Goal: Task Accomplishment & Management: Manage account settings

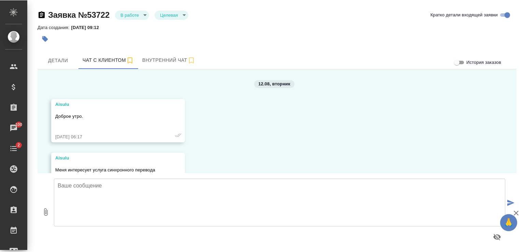
scroll to position [911, 0]
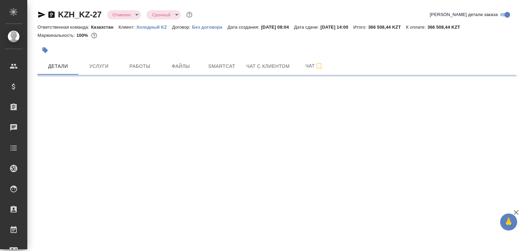
select select "RU"
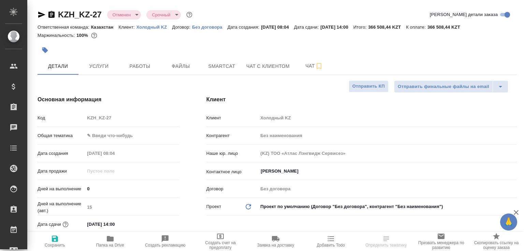
type textarea "x"
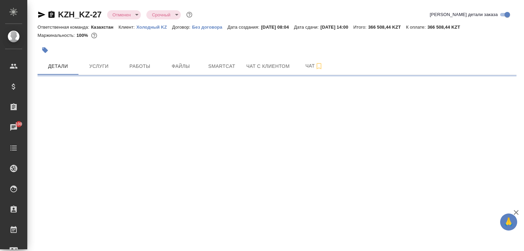
select select "RU"
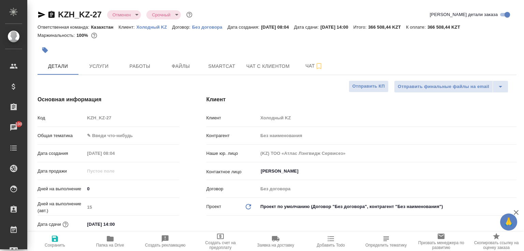
type textarea "x"
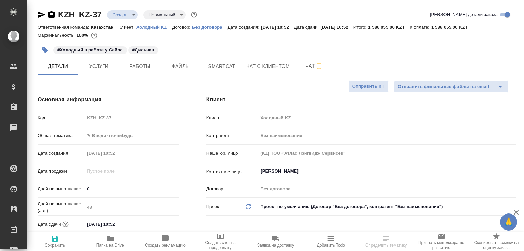
select select "RU"
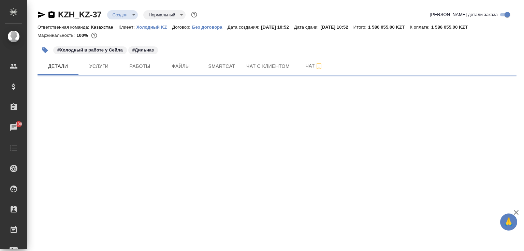
select select "RU"
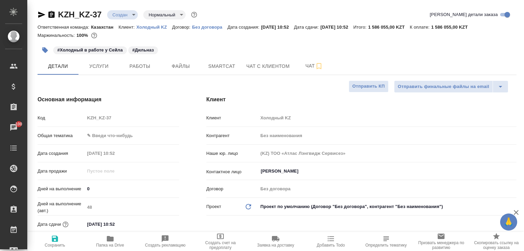
type textarea "x"
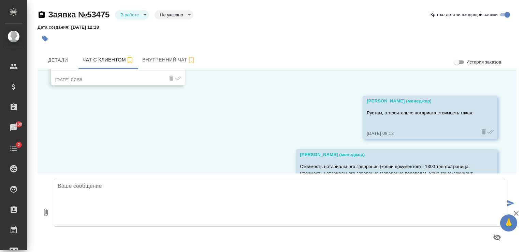
scroll to position [3218, 0]
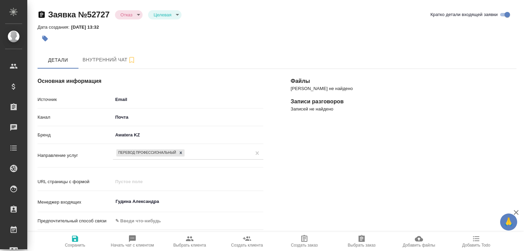
select select "KZ"
select select "RU"
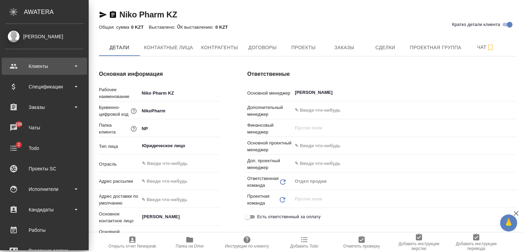
click at [45, 70] on div "Клиенты" at bounding box center [44, 66] width 78 height 10
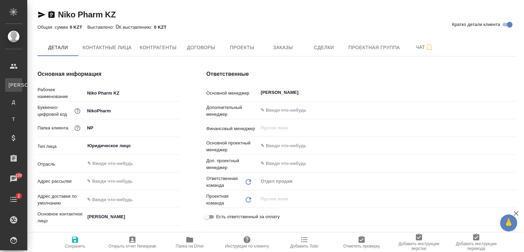
click at [10, 85] on div "Клиенты" at bounding box center [5, 85] width 10 height 7
select select "RU"
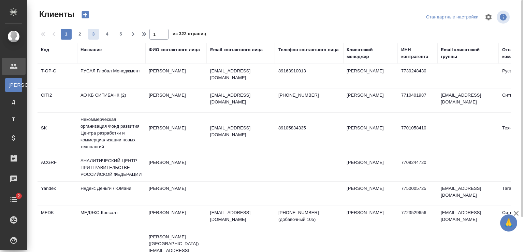
drag, startPoint x: 91, startPoint y: 48, endPoint x: 94, endPoint y: 51, distance: 3.9
click at [91, 48] on div "Название" at bounding box center [90, 49] width 21 height 7
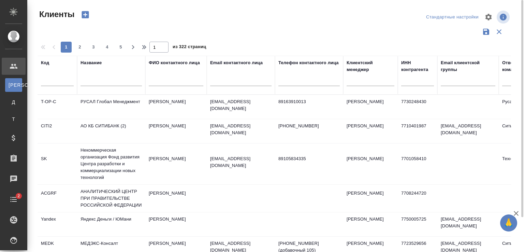
click at [110, 79] on input "text" at bounding box center [110, 81] width 61 height 9
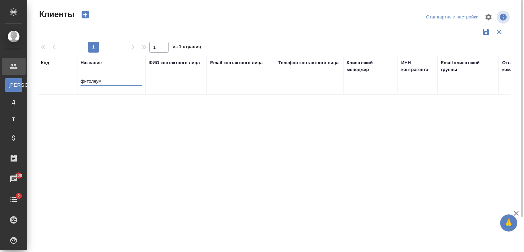
drag, startPoint x: 110, startPoint y: 79, endPoint x: 73, endPoint y: 81, distance: 37.2
click at [73, 81] on tr "Код Название фитолеум ФИО контактного лица Email контактного лица Телефон конта…" at bounding box center [296, 75] width 516 height 39
type input "fitoleum"
click at [115, 104] on td "Fitoleum" at bounding box center [111, 107] width 68 height 24
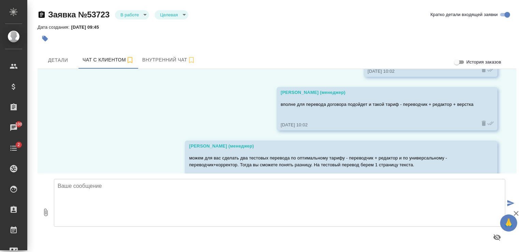
scroll to position [2126, 0]
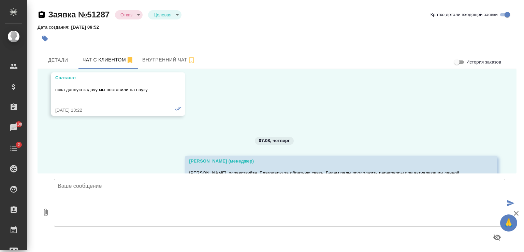
scroll to position [4366, 0]
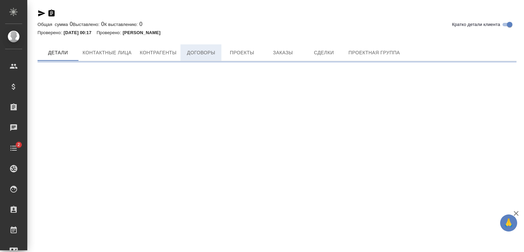
click at [192, 45] on div "Кратко детали клиента Общая сумма 0 Выставлено: 0 К выставлению: 0 Проверено: […" at bounding box center [277, 33] width 486 height 66
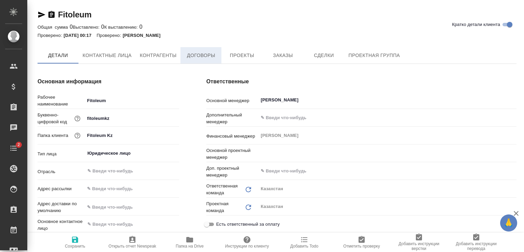
type textarea "x"
click at [194, 57] on span "Договоры" at bounding box center [201, 55] width 33 height 9
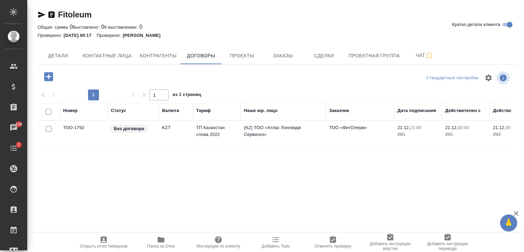
click at [51, 76] on icon "button" at bounding box center [48, 76] width 9 height 9
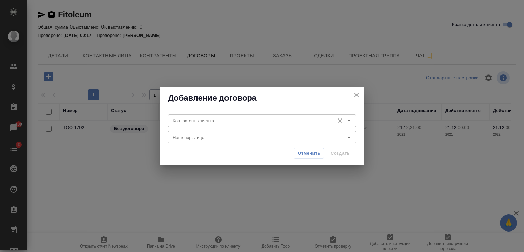
click at [245, 123] on input "Контрагент клиента" at bounding box center [250, 120] width 161 height 8
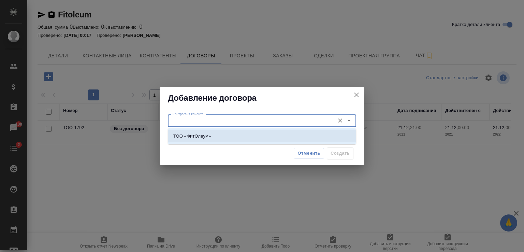
click at [225, 135] on li "ТОО «ФитОлеум»" at bounding box center [262, 136] width 188 height 12
type input "ТОО «ФитОлеум»"
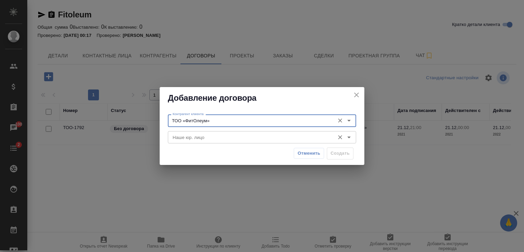
click at [224, 139] on input "Наше юр. лицо" at bounding box center [250, 137] width 161 height 8
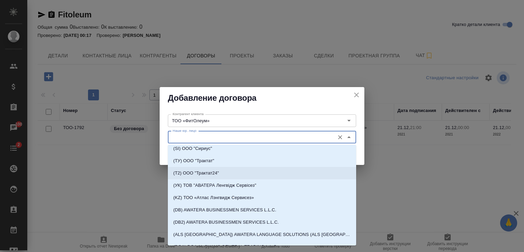
scroll to position [205, 0]
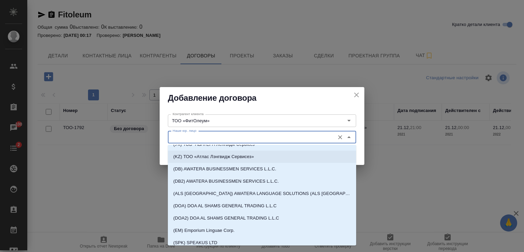
click at [222, 155] on p "(KZ) ТОО «Атлас Лэнгвидж Сервисез»" at bounding box center [213, 156] width 80 height 7
type input "(KZ) ТОО «Атлас Лэнгвидж Сервисез»"
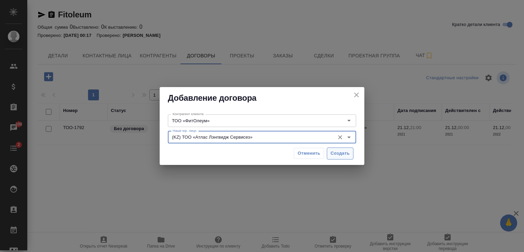
click at [339, 151] on span "Создать" at bounding box center [340, 153] width 19 height 8
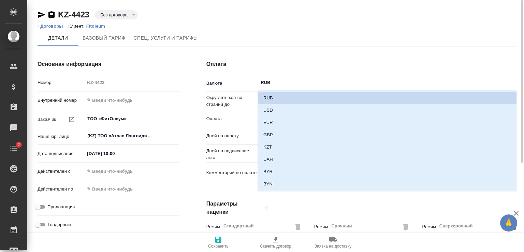
click at [278, 84] on input "RUB" at bounding box center [380, 82] width 240 height 8
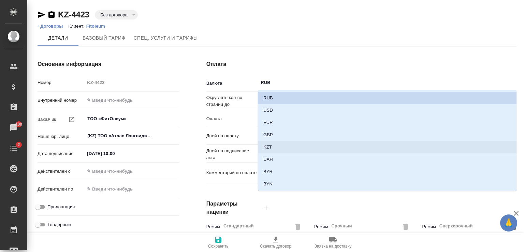
click at [273, 144] on li "KZT" at bounding box center [387, 147] width 259 height 12
type input "KZT"
type textarea "x"
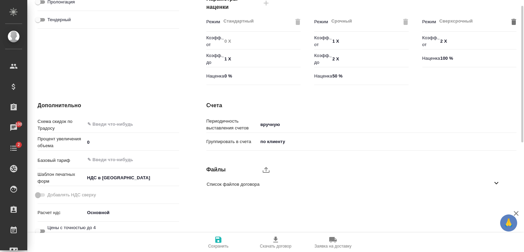
scroll to position [212, 0]
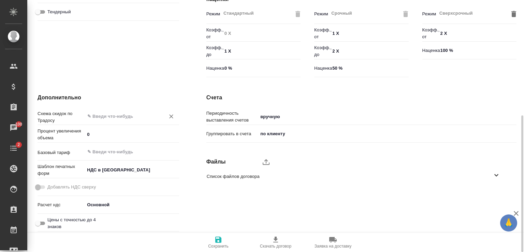
click at [112, 116] on input "text" at bounding box center [120, 116] width 67 height 8
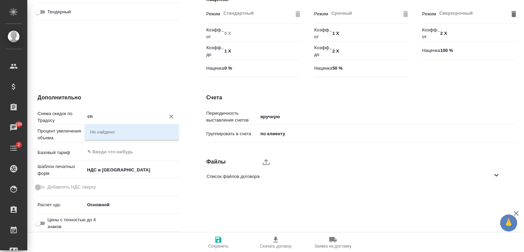
type input "c"
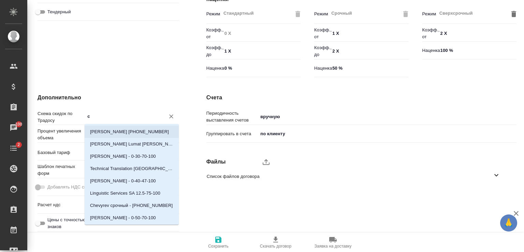
type textarea "x"
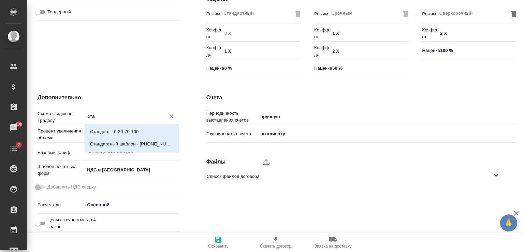
type input "стан"
click at [119, 130] on p "Стандарт - 0-30-70-100" at bounding box center [114, 131] width 48 height 7
type textarea "x"
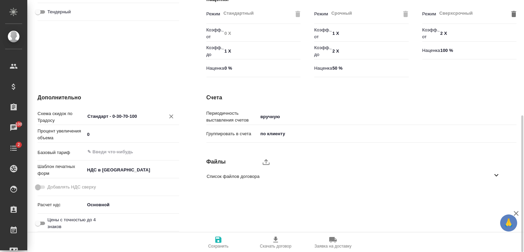
type input "Стандарт - 0-30-70-100"
click at [216, 238] on icon "button" at bounding box center [218, 239] width 6 height 6
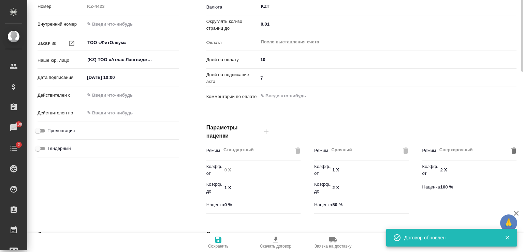
scroll to position [0, 0]
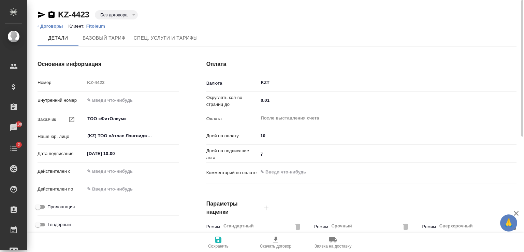
click at [76, 83] on div "Номер KZ-4423" at bounding box center [109, 82] width 142 height 12
